Goal: Task Accomplishment & Management: Manage account settings

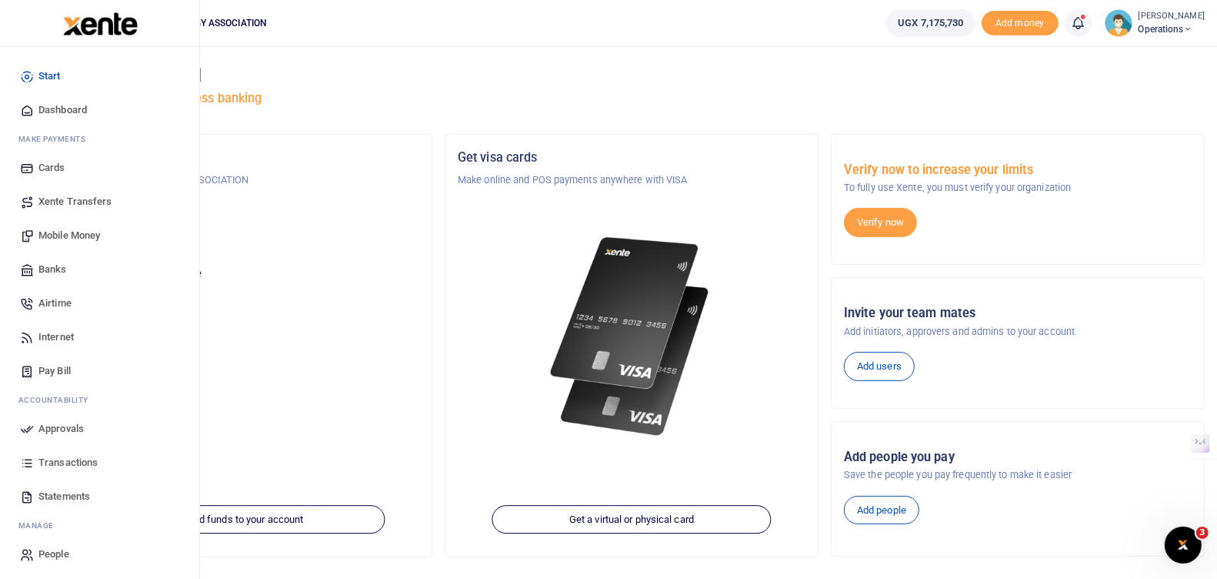
click at [59, 423] on span "Approvals" at bounding box center [60, 428] width 45 height 15
click at [58, 427] on span "Approvals" at bounding box center [60, 428] width 45 height 15
click at [54, 426] on span "Approvals" at bounding box center [60, 428] width 45 height 15
click at [44, 424] on span "Approvals" at bounding box center [60, 428] width 45 height 15
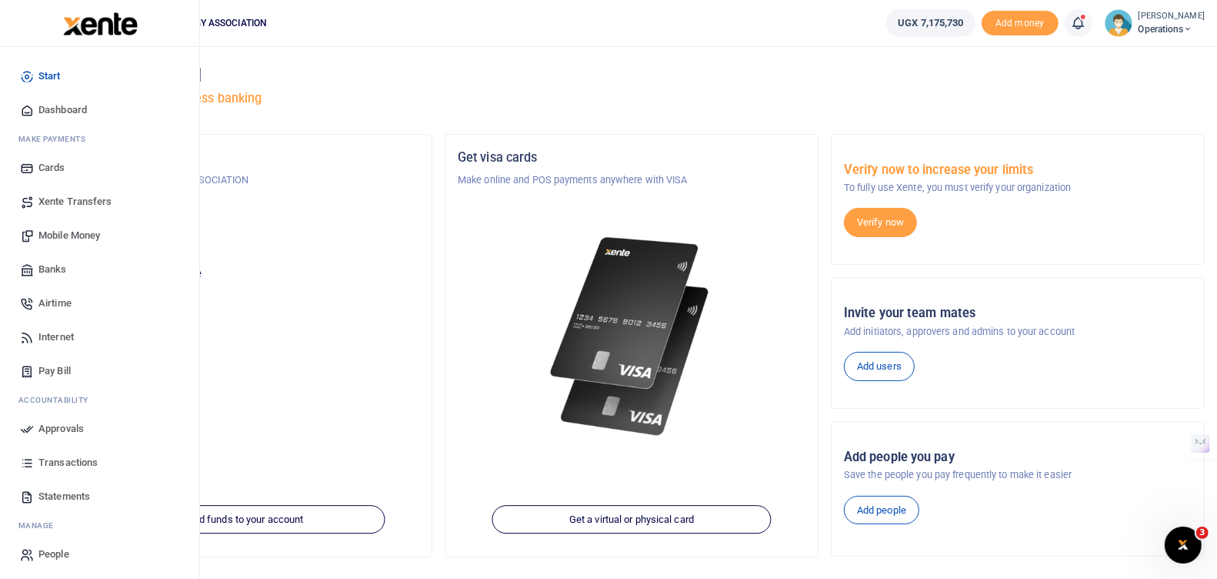
scroll to position [3, 0]
click at [82, 459] on span "Transactions" at bounding box center [67, 459] width 59 height 15
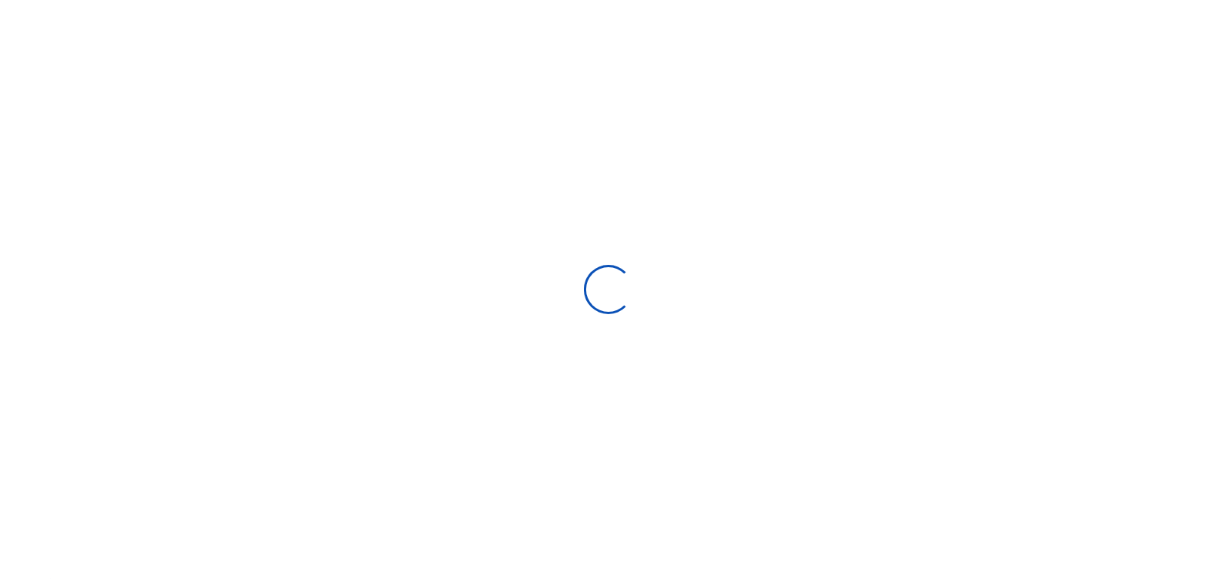
select select
type input "09/08/2025 - 10/07/2025"
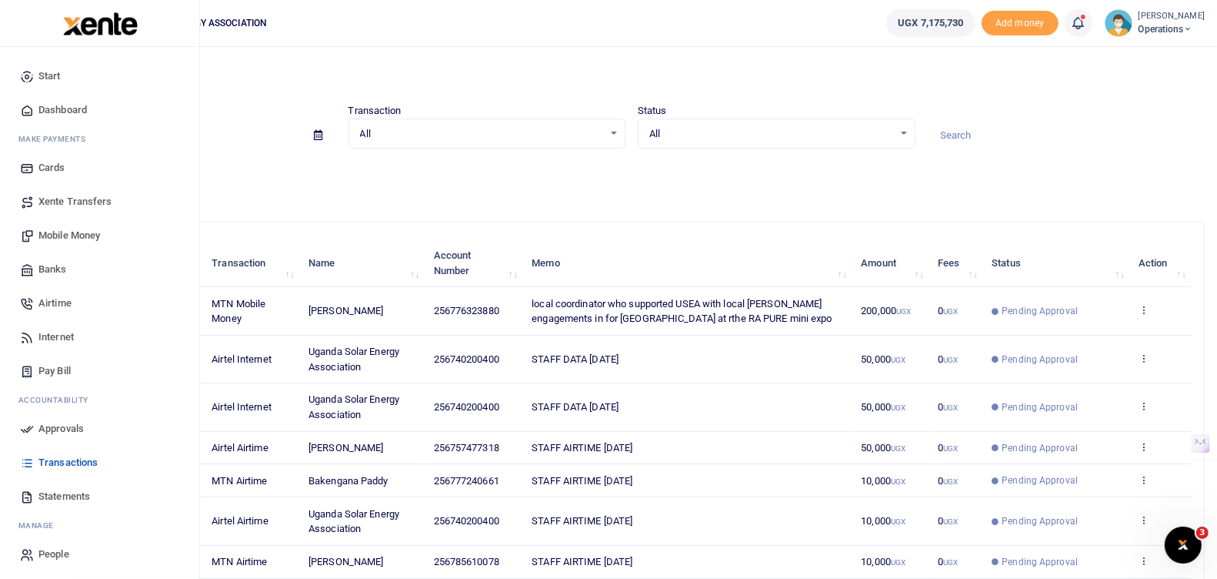
click at [63, 427] on span "Approvals" at bounding box center [60, 428] width 45 height 15
click at [71, 426] on span "Approvals" at bounding box center [60, 428] width 45 height 15
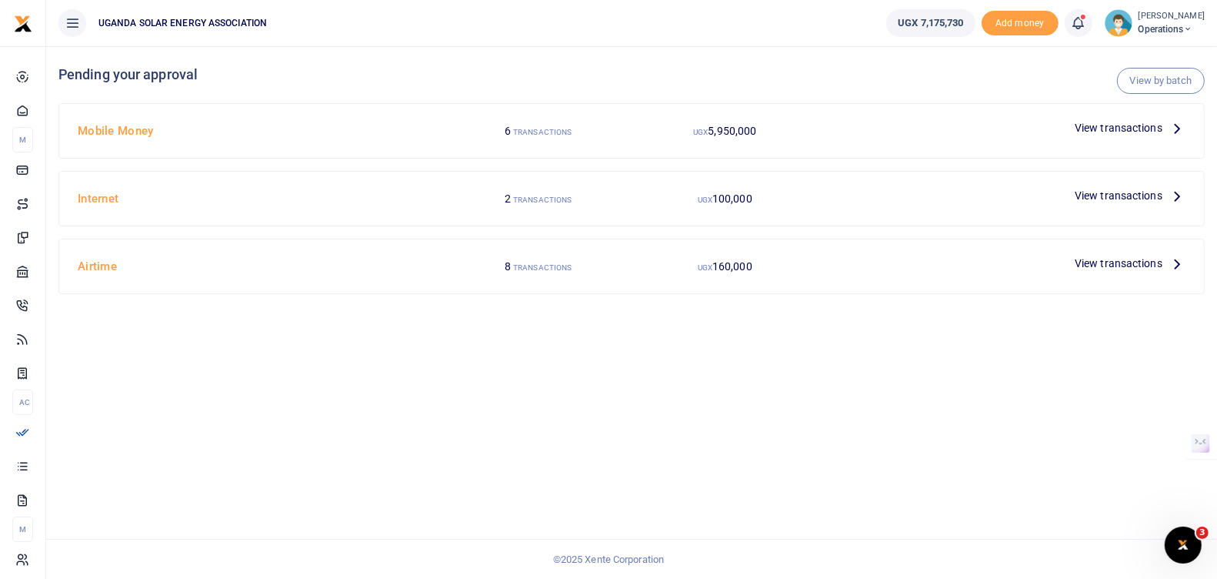
click at [1098, 124] on span "View transactions" at bounding box center [1119, 127] width 88 height 17
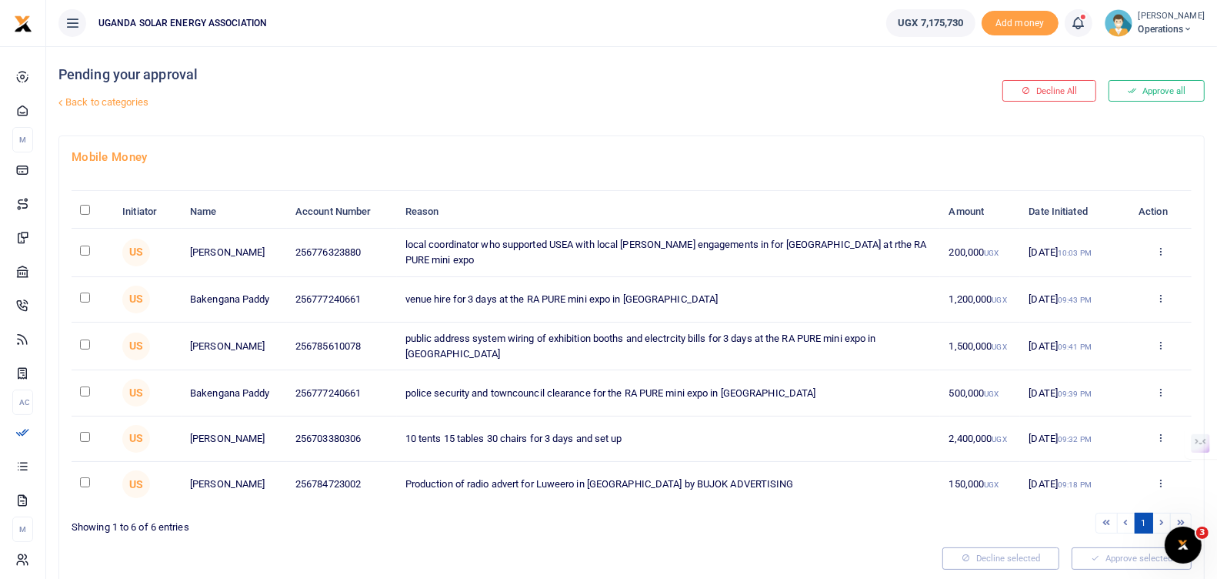
click at [82, 209] on input "\a \a : activate to sort column descending" at bounding box center [85, 210] width 10 height 10
checkbox input "true"
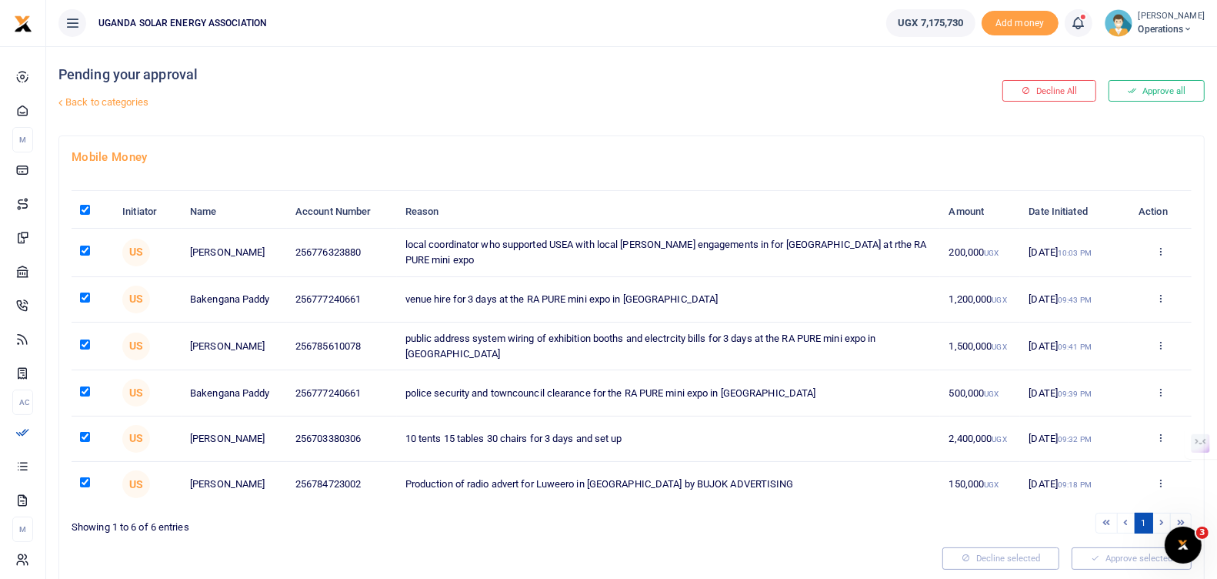
checkbox input "true"
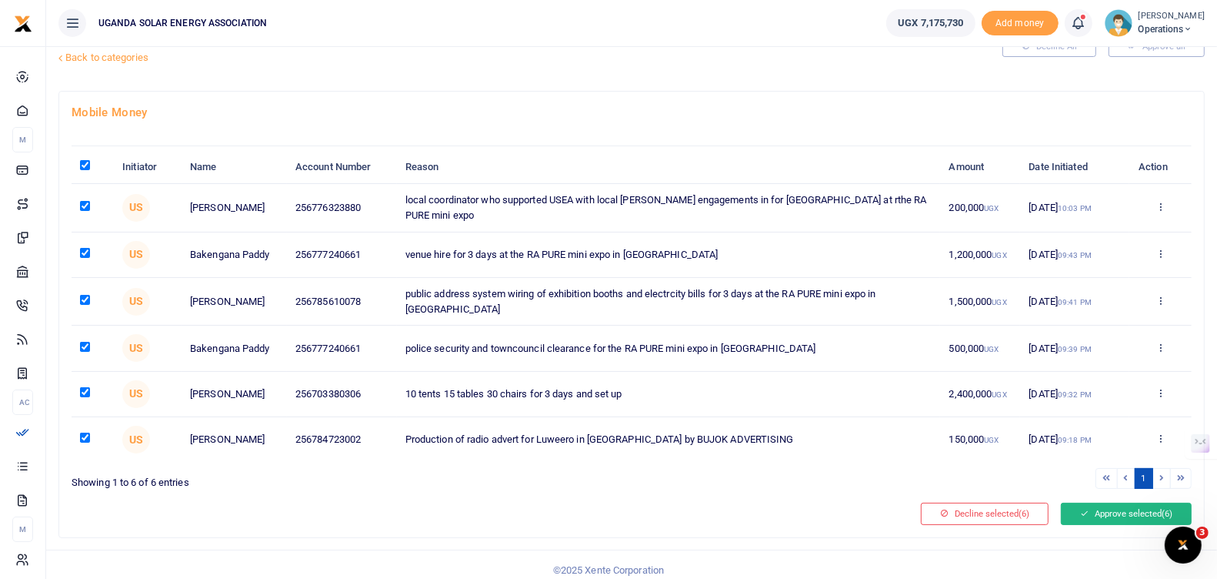
click at [1110, 504] on button "Approve selected (6)" at bounding box center [1126, 513] width 131 height 22
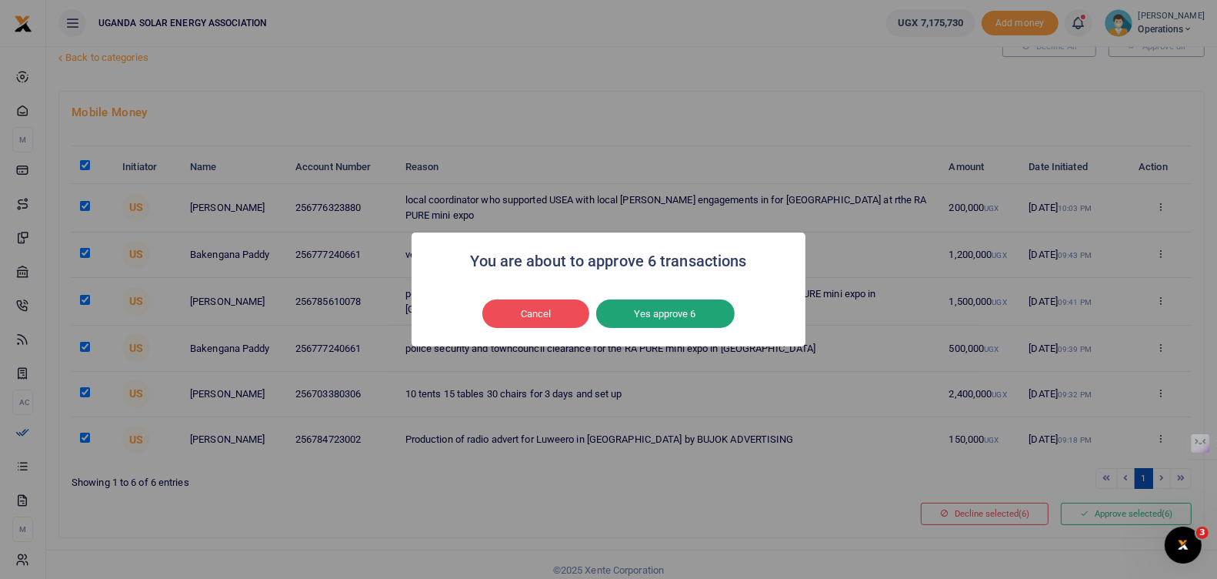
click at [695, 313] on button "Yes approve 6" at bounding box center [665, 313] width 138 height 29
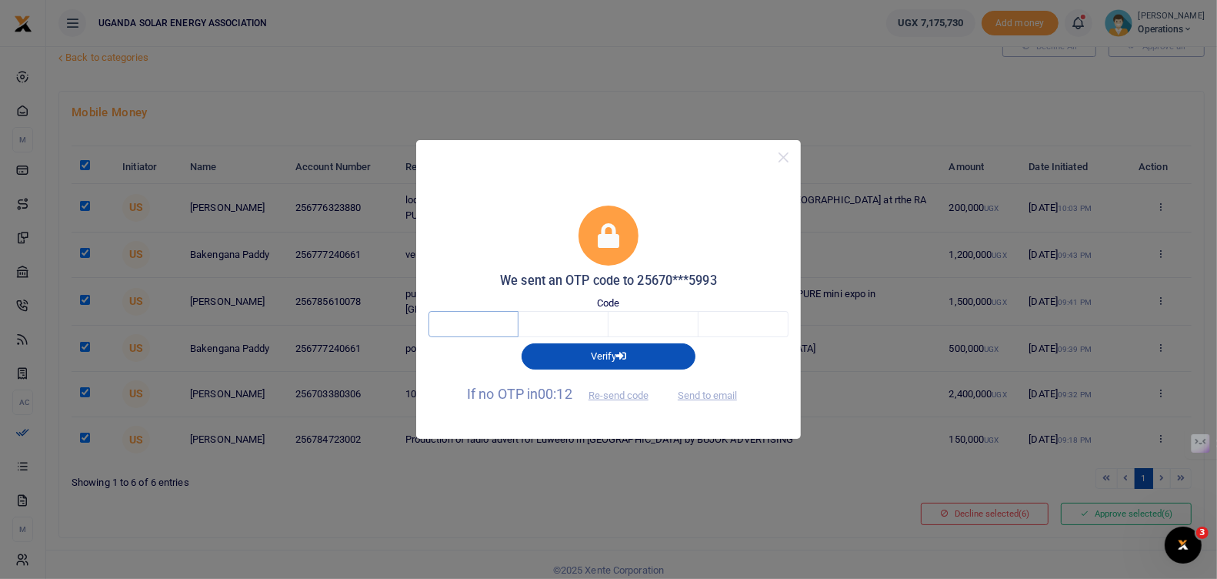
click at [470, 327] on input "text" at bounding box center [474, 324] width 90 height 26
type input "3"
type input "9"
type input "2"
type input "3"
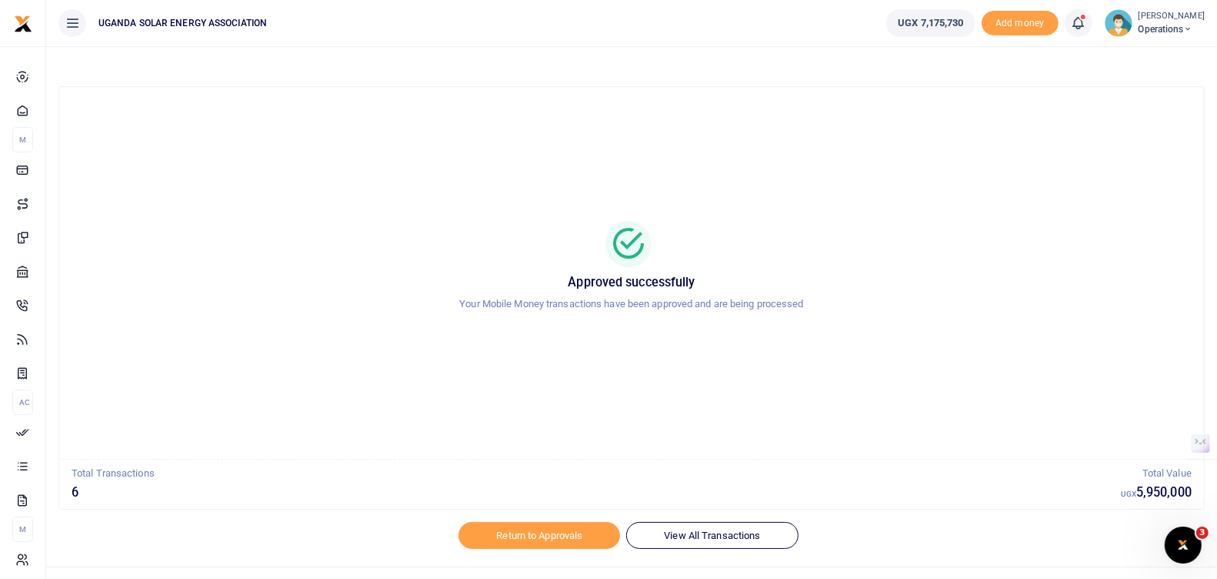
click at [1155, 30] on span "Operations" at bounding box center [1172, 29] width 66 height 14
click at [1139, 192] on link "Logout" at bounding box center [1131, 197] width 135 height 22
